Goal: Information Seeking & Learning: Compare options

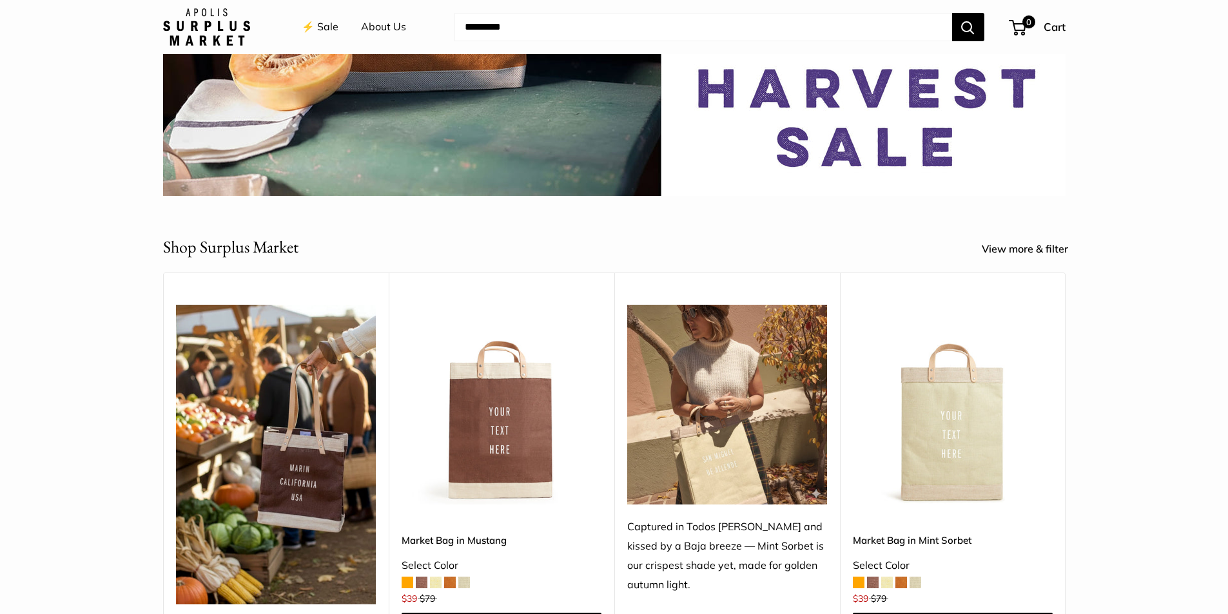
scroll to position [387, 0]
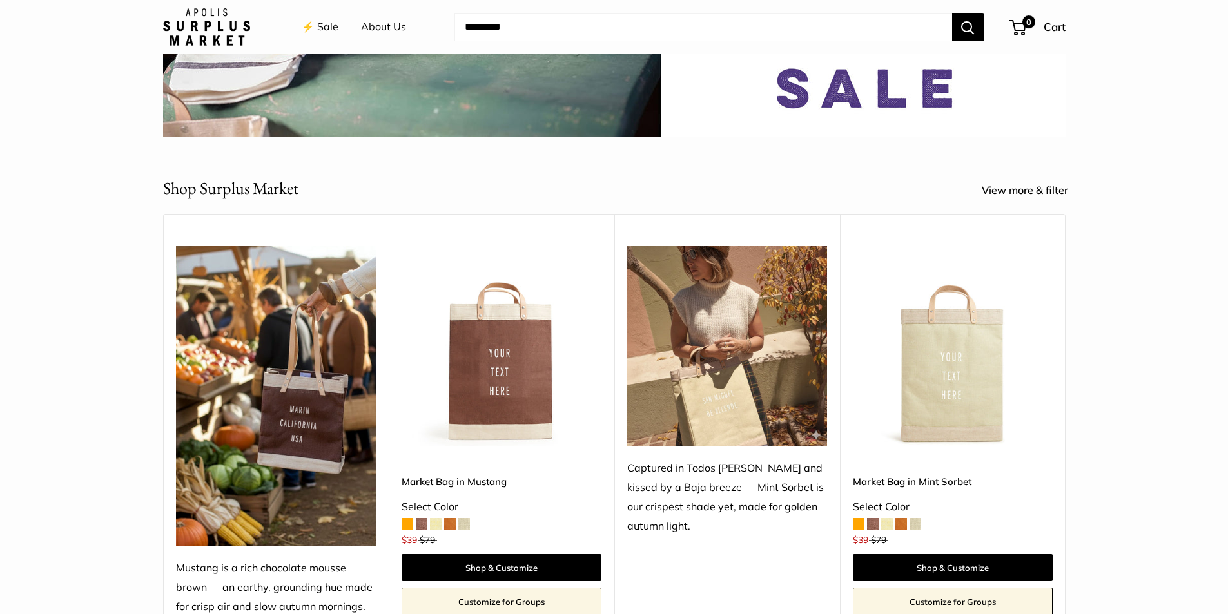
click at [407, 523] on span at bounding box center [408, 524] width 12 height 12
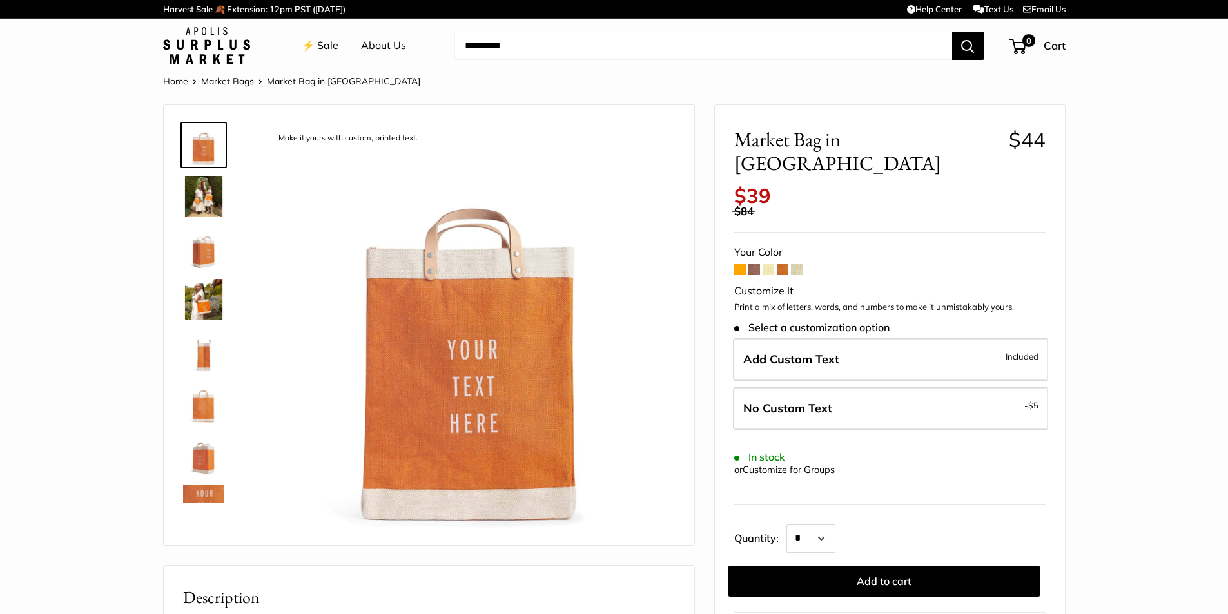
click at [754, 264] on span at bounding box center [755, 270] width 12 height 12
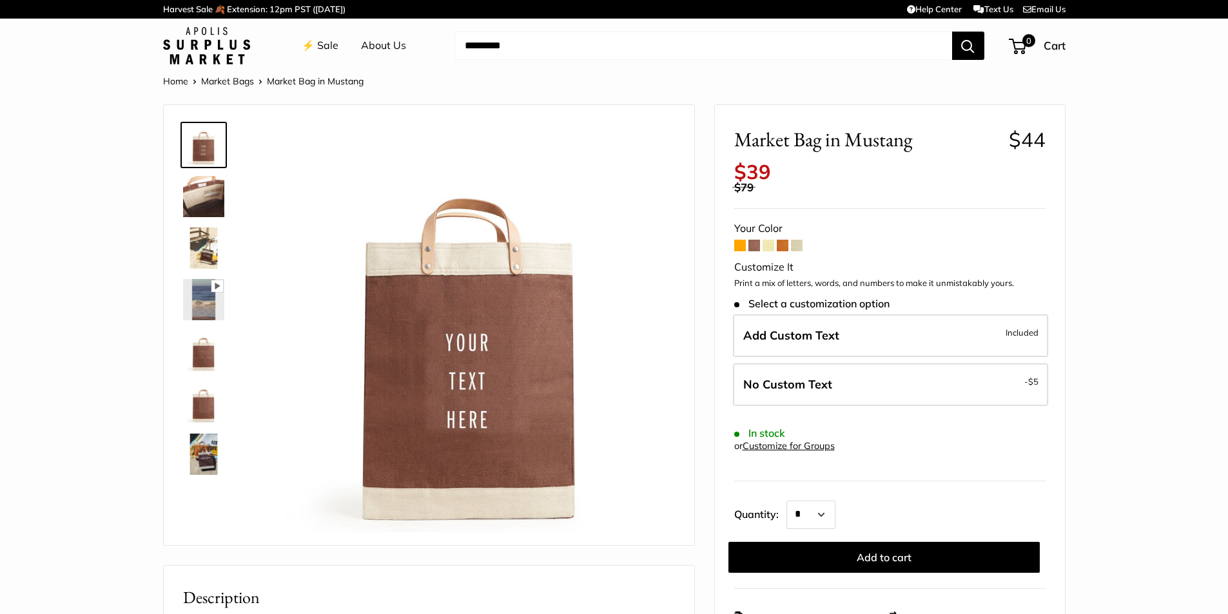
click at [768, 246] on span at bounding box center [769, 246] width 12 height 12
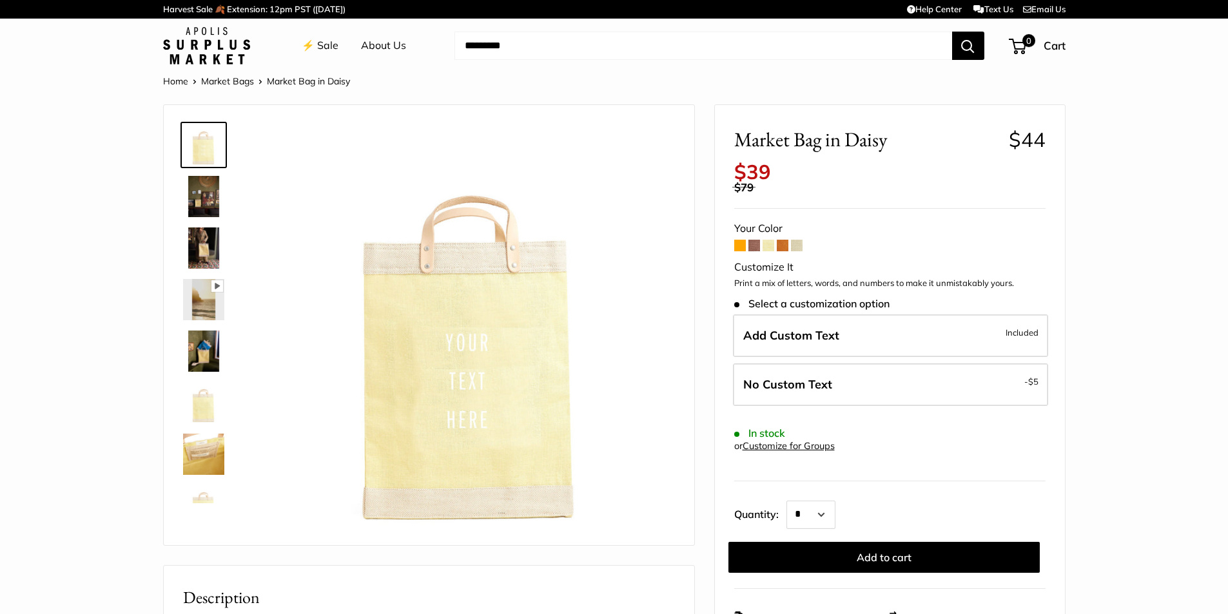
click at [781, 246] on span at bounding box center [783, 246] width 12 height 12
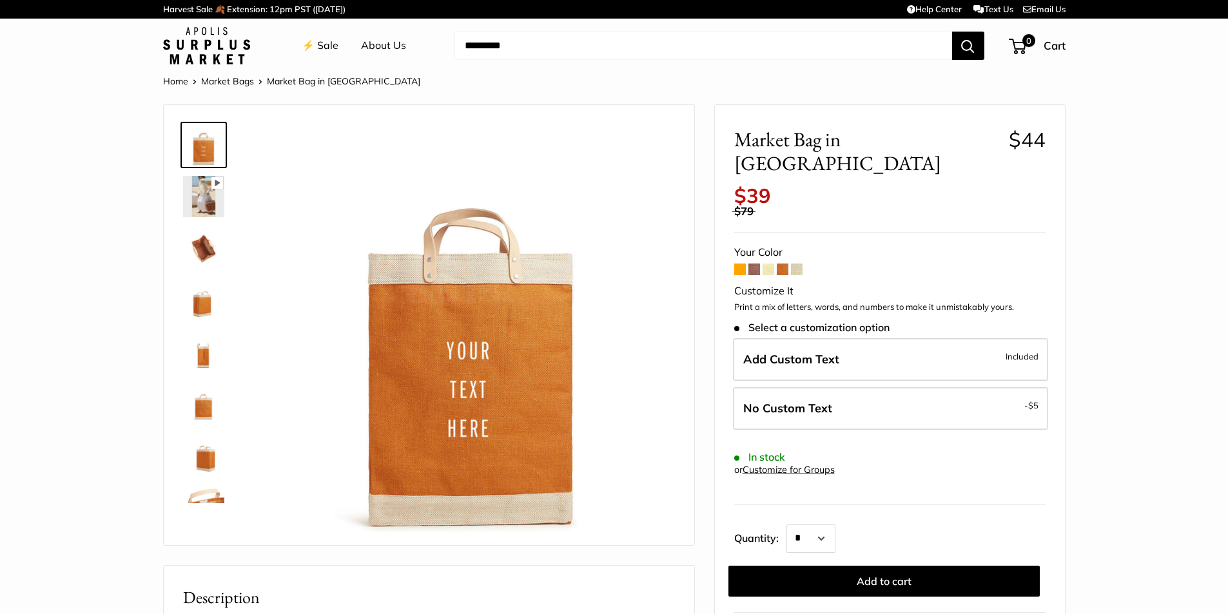
click at [798, 264] on span at bounding box center [797, 270] width 12 height 12
